Goal: Task Accomplishment & Management: Manage account settings

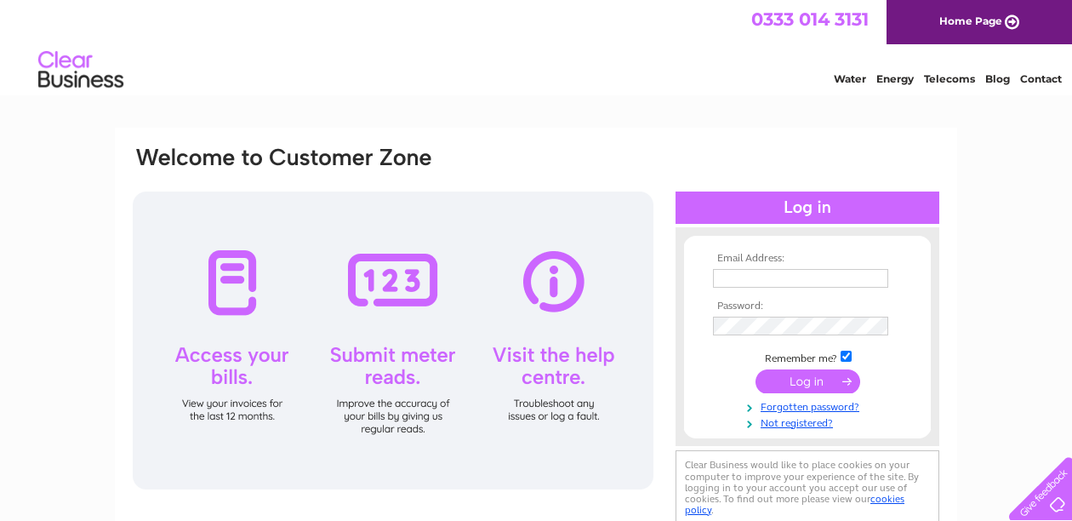
click at [272, 355] on div at bounding box center [393, 340] width 521 height 298
click at [235, 363] on div at bounding box center [393, 340] width 521 height 298
click at [237, 295] on div at bounding box center [393, 340] width 521 height 298
click at [227, 408] on div at bounding box center [393, 340] width 521 height 298
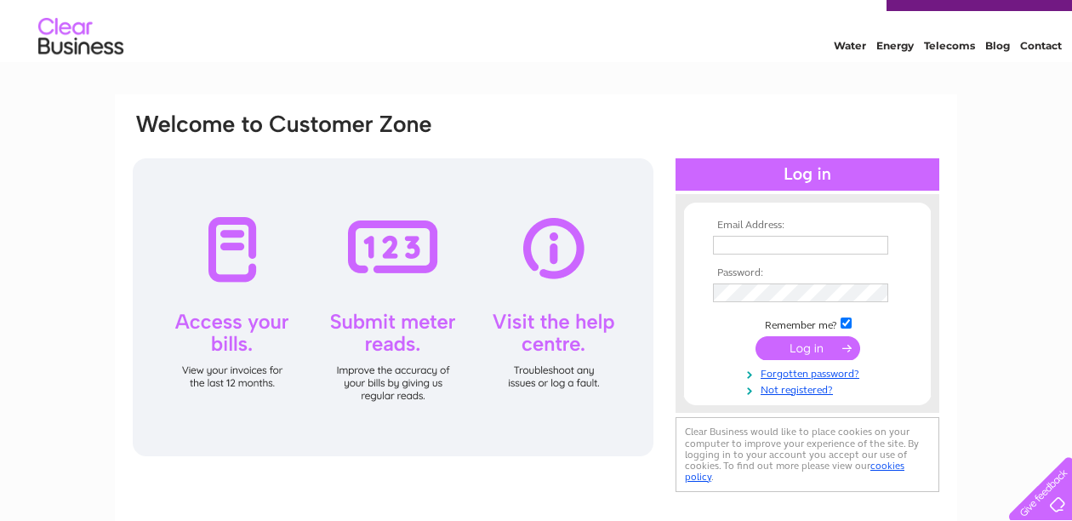
scroll to position [35, 0]
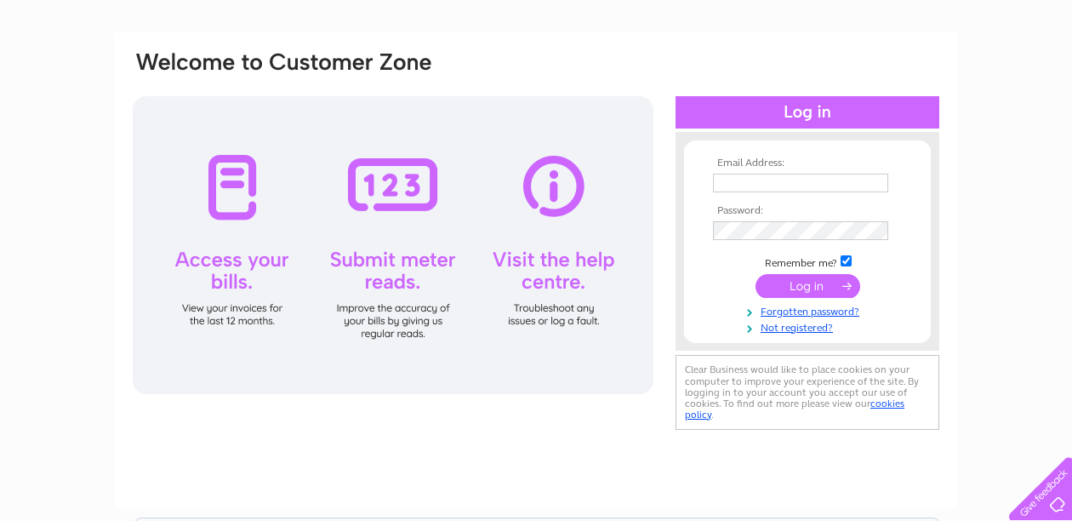
scroll to position [98, 0]
